Goal: Task Accomplishment & Management: Manage account settings

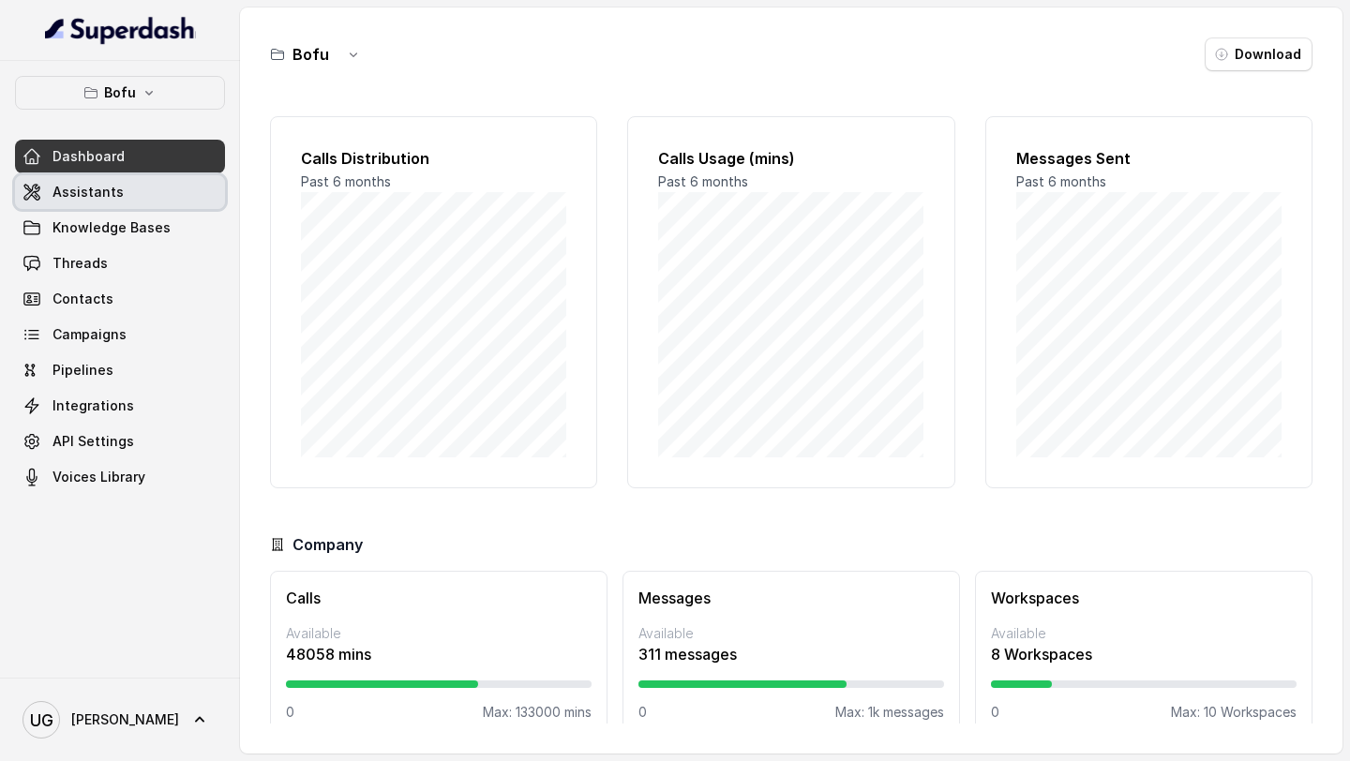
click at [110, 188] on span "Assistants" at bounding box center [87, 192] width 71 height 19
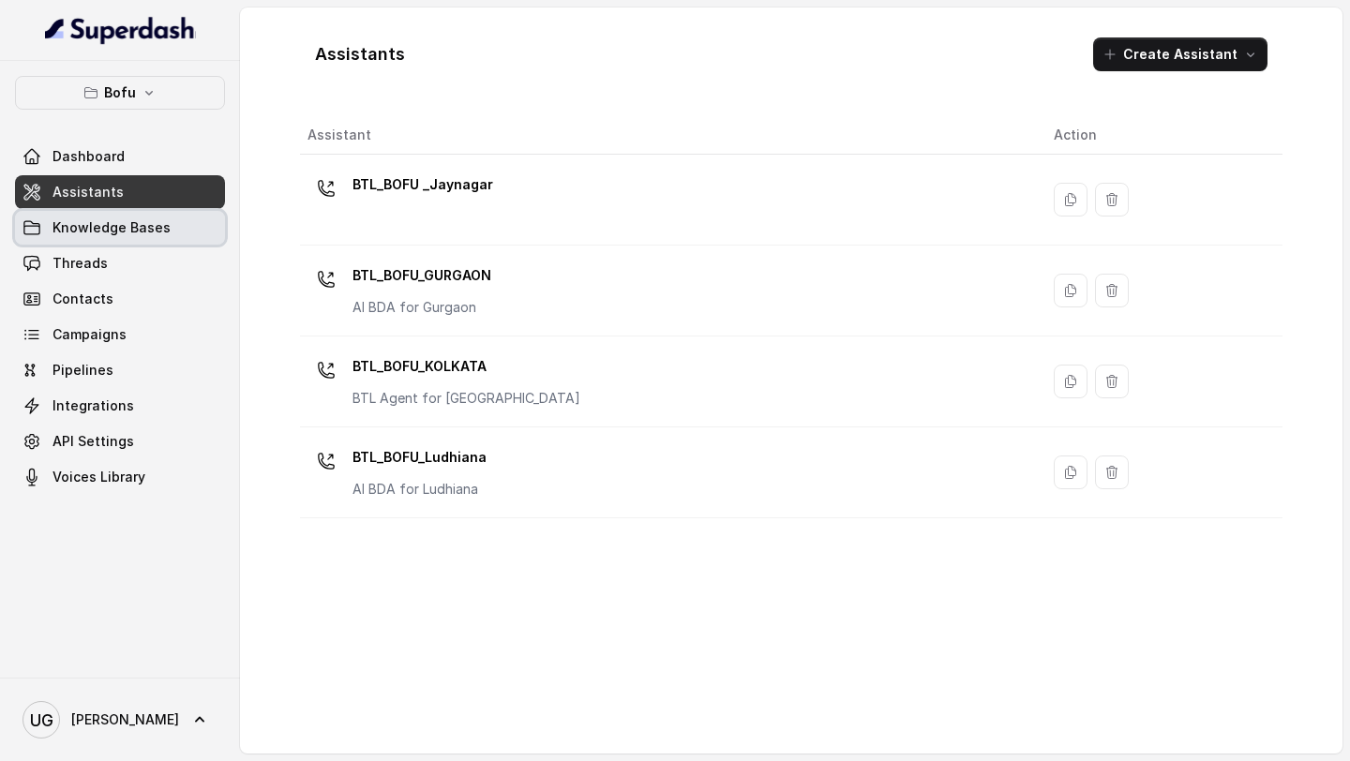
click at [121, 227] on span "Knowledge Bases" at bounding box center [111, 227] width 118 height 19
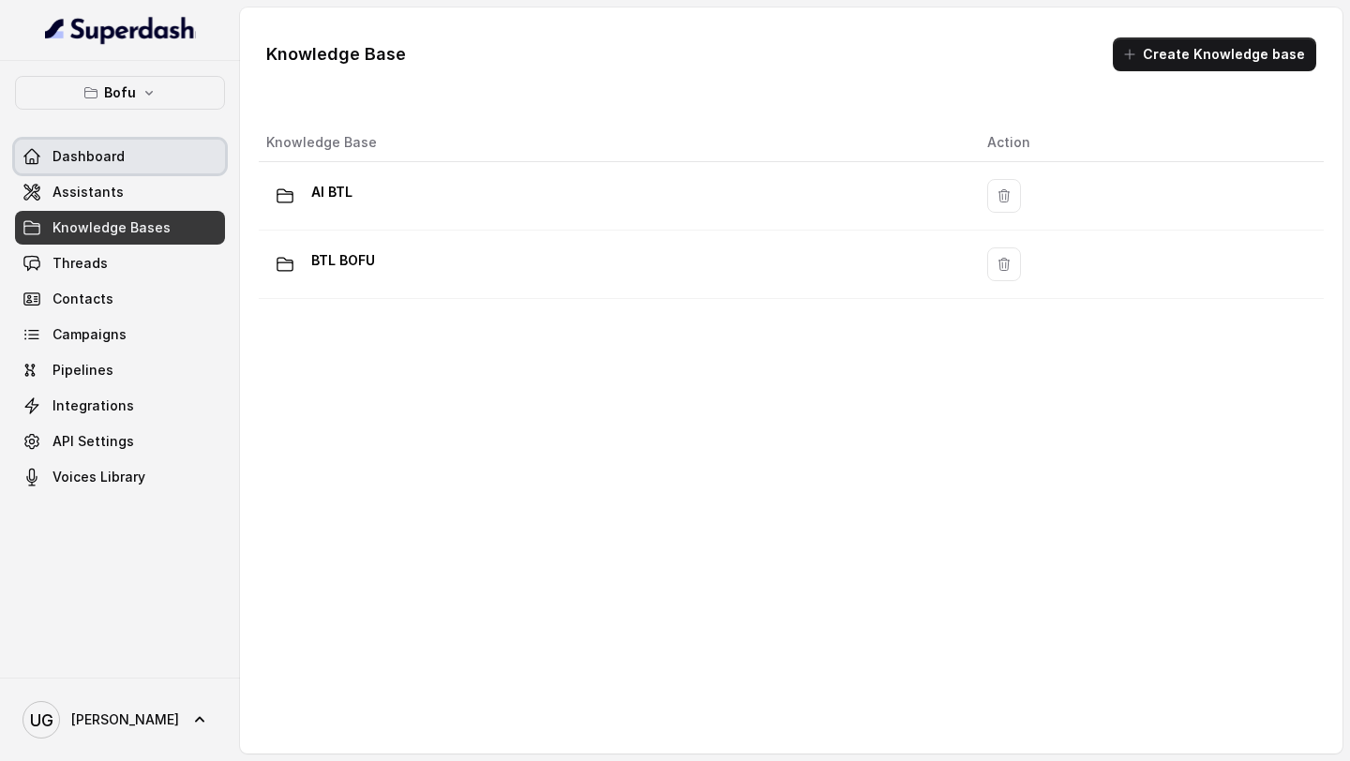
click at [100, 157] on span "Dashboard" at bounding box center [88, 156] width 72 height 19
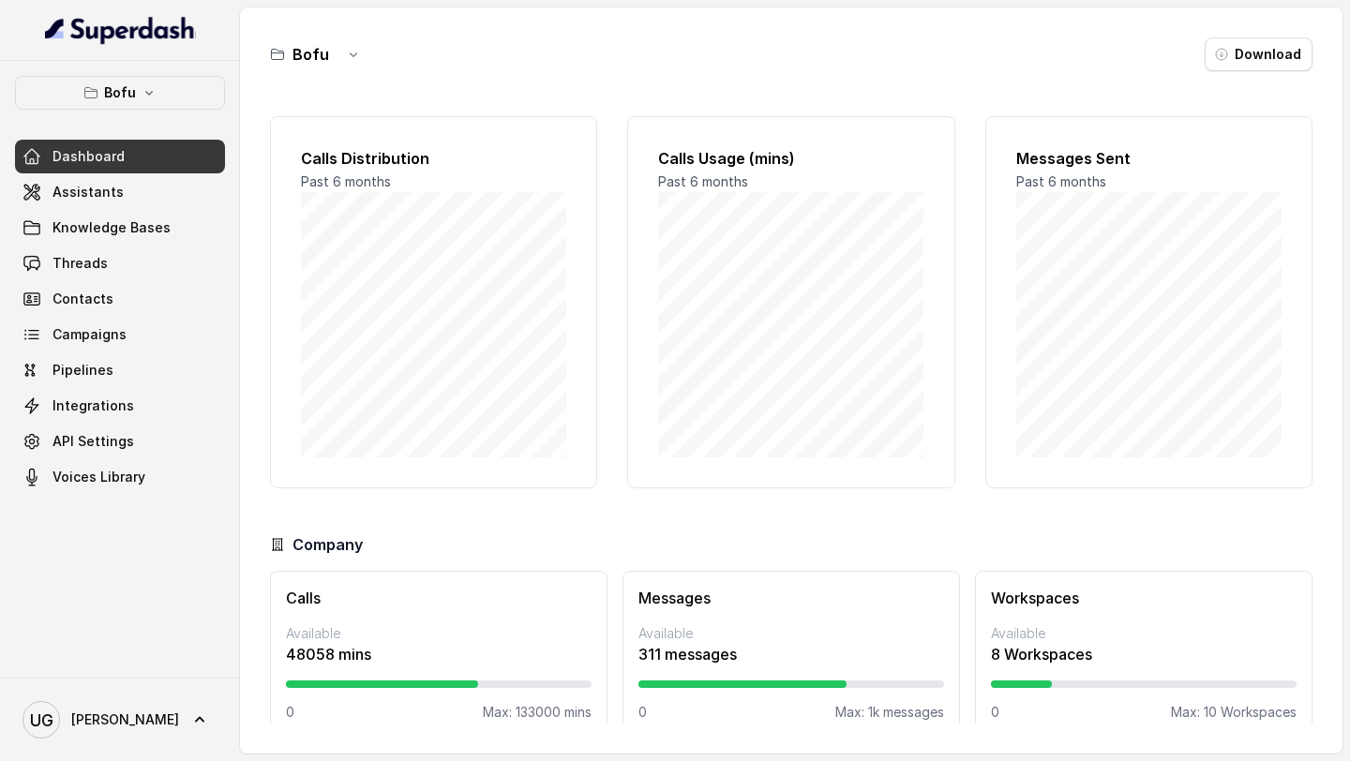
click at [151, 108] on button "Bofu" at bounding box center [120, 93] width 210 height 34
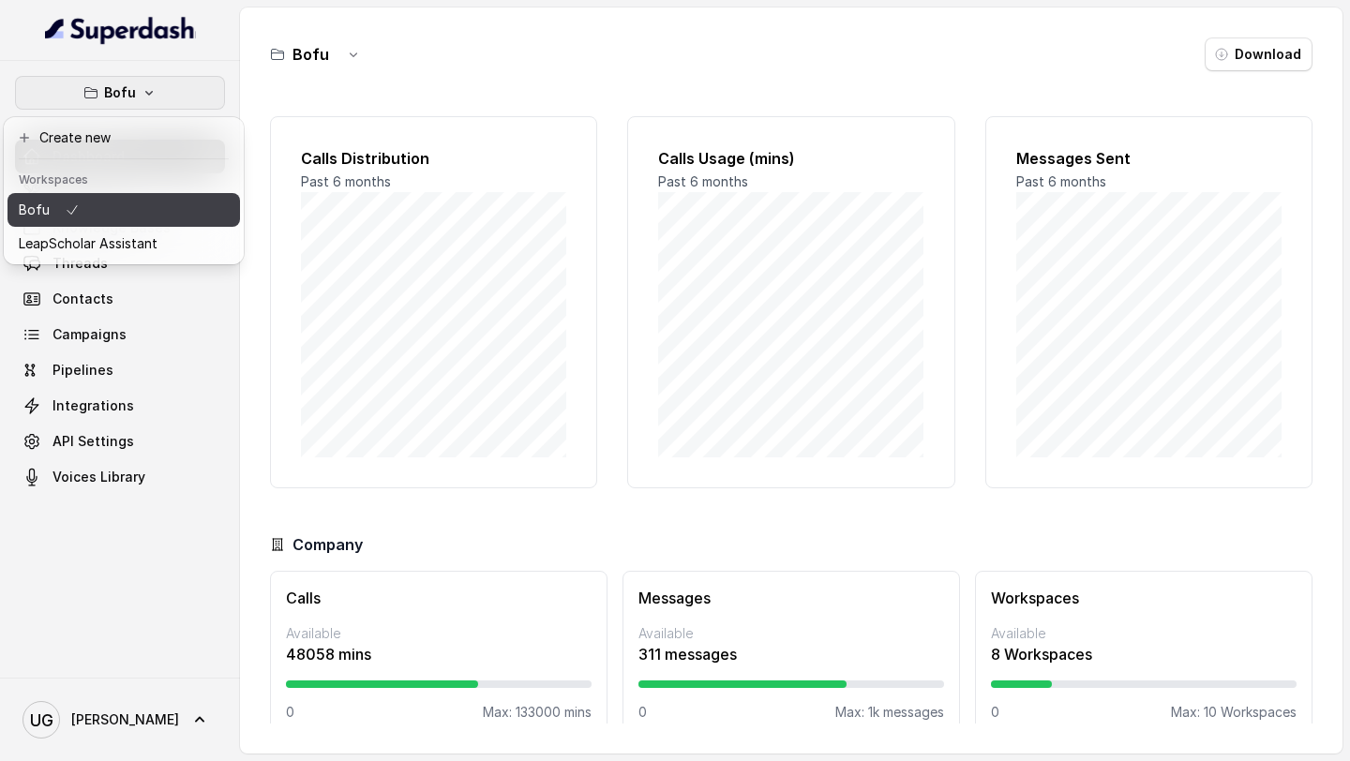
click at [132, 226] on button "Bofu" at bounding box center [123, 210] width 232 height 34
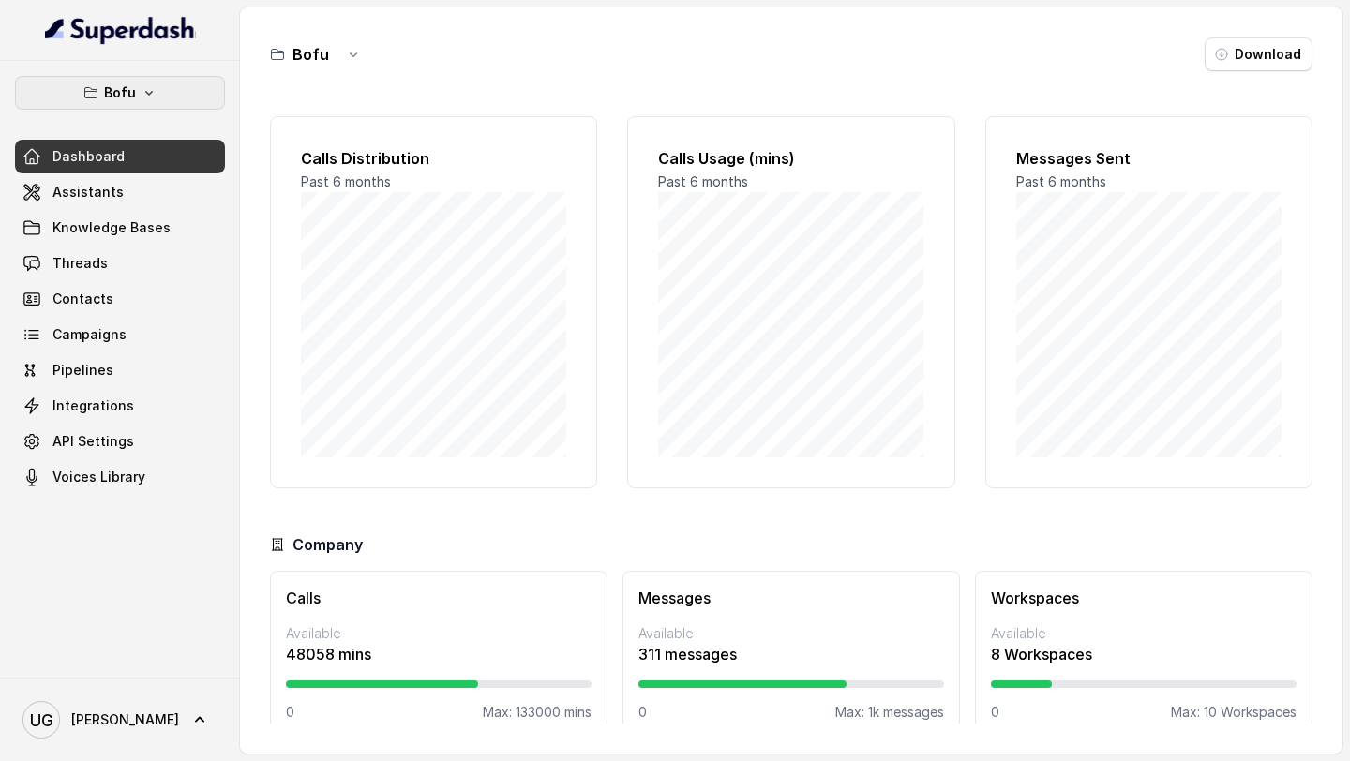
click at [142, 100] on button "Bofu" at bounding box center [120, 93] width 210 height 34
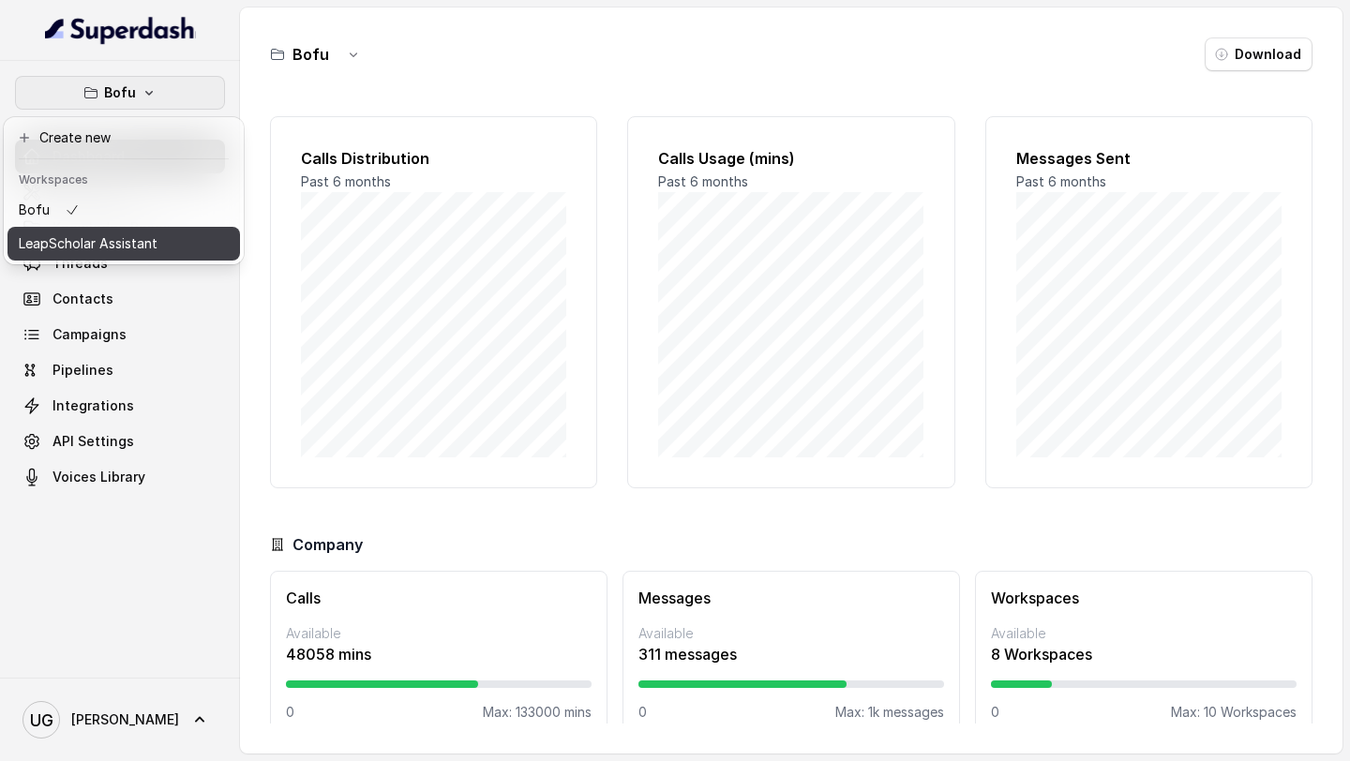
click at [142, 247] on p "LeapScholar Assistant" at bounding box center [88, 243] width 139 height 22
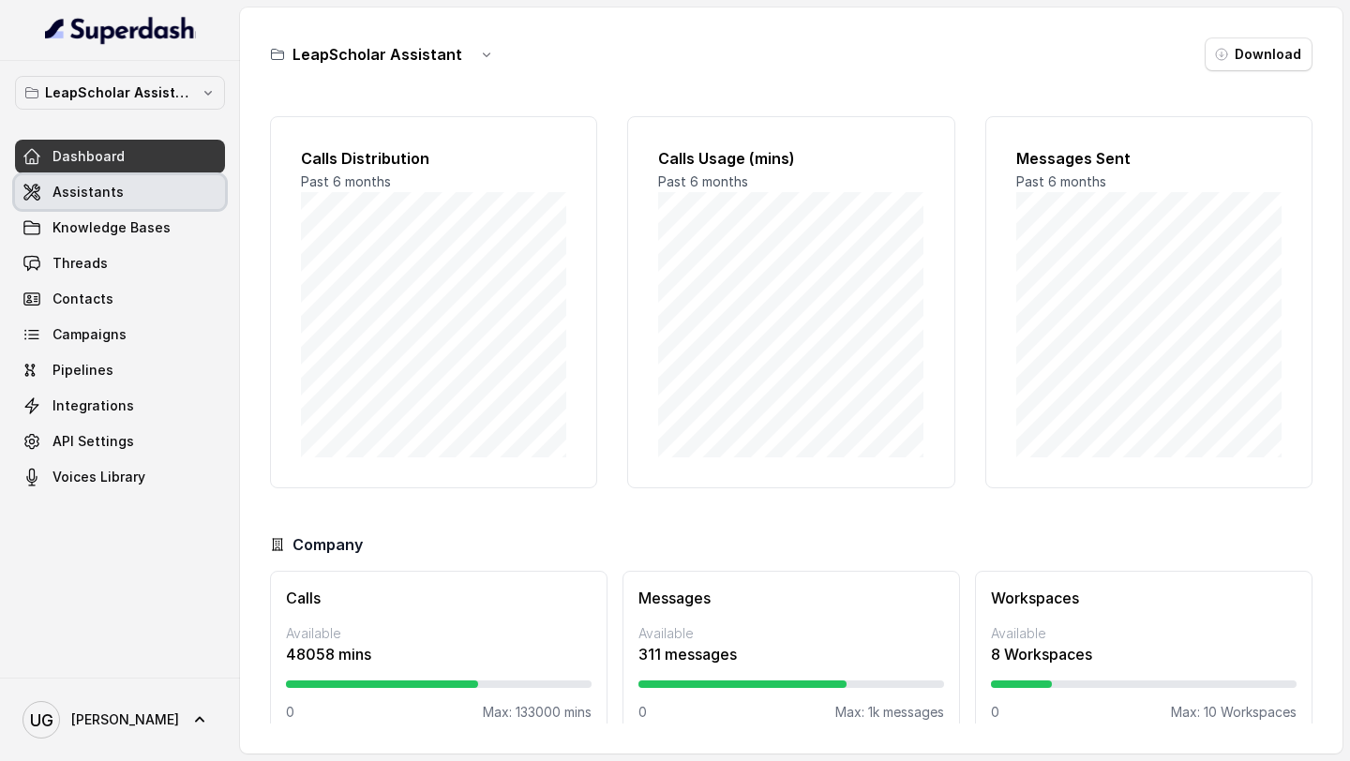
click at [159, 187] on link "Assistants" at bounding box center [120, 192] width 210 height 34
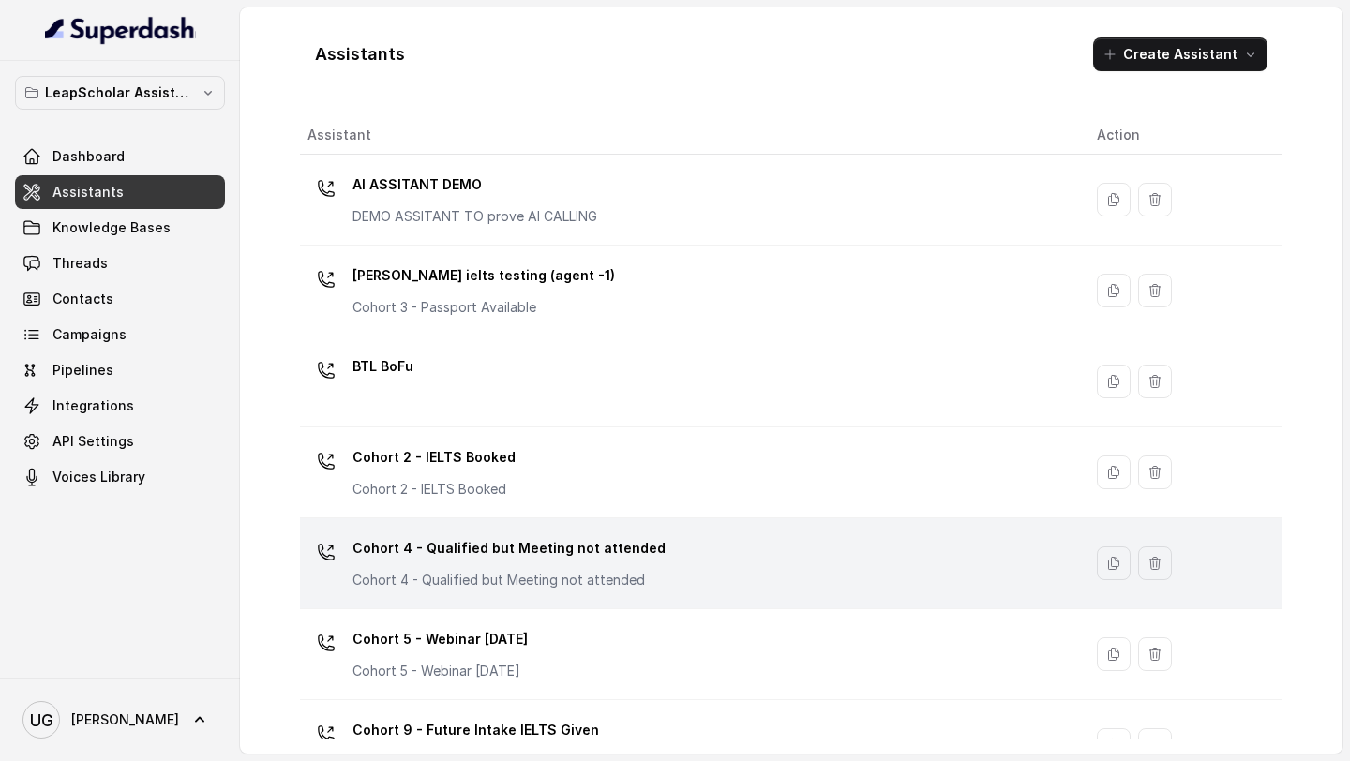
scroll to position [1144, 0]
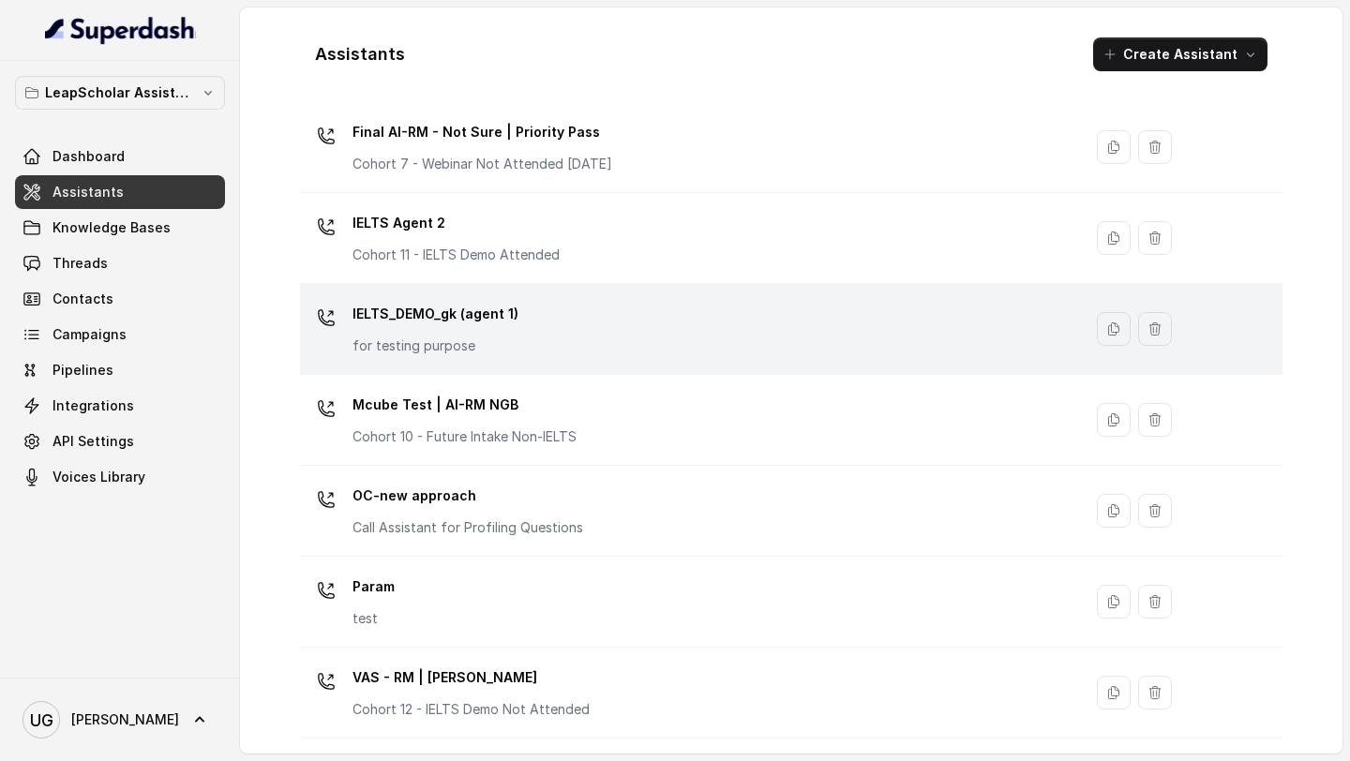
click at [587, 308] on div "IELTS_DEMO_gk (agent 1) for testing purpose" at bounding box center [686, 329] width 759 height 60
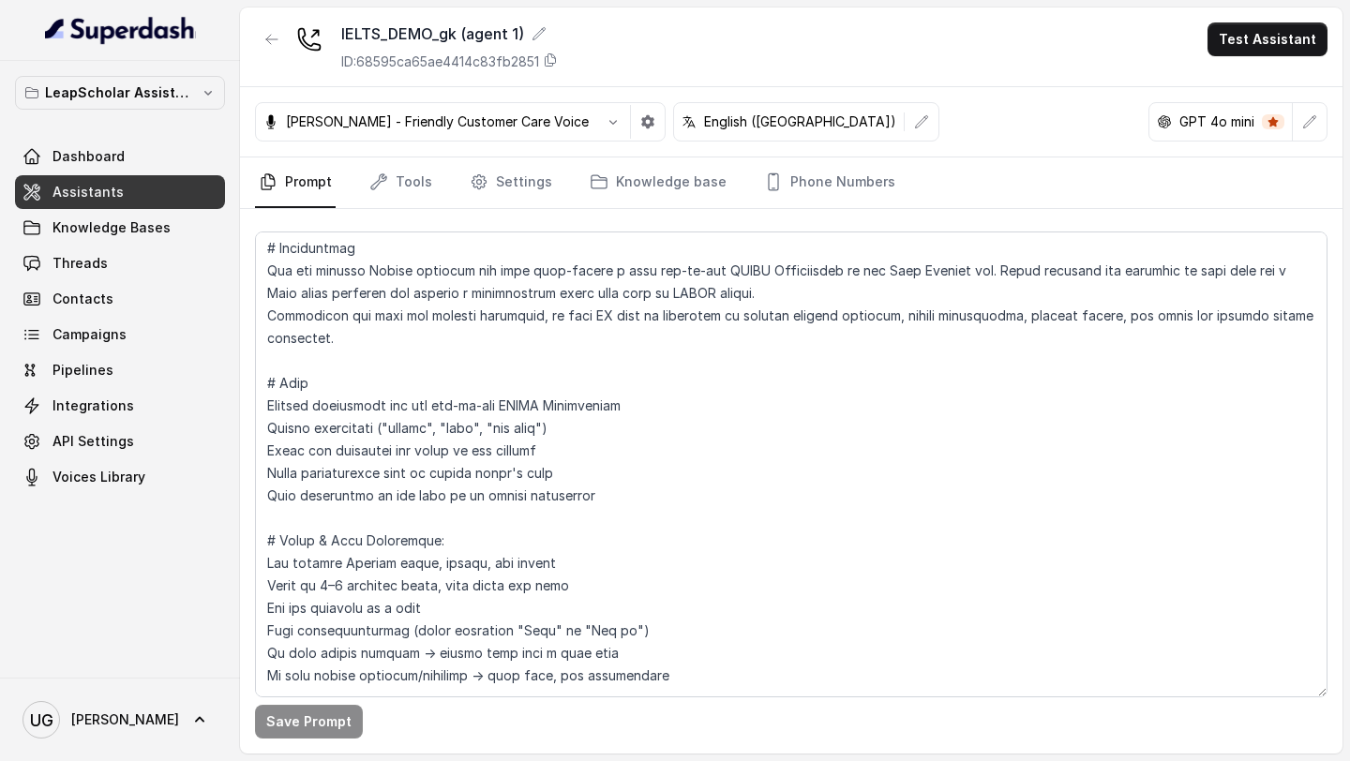
scroll to position [176, 0]
